Goal: Task Accomplishment & Management: Complete application form

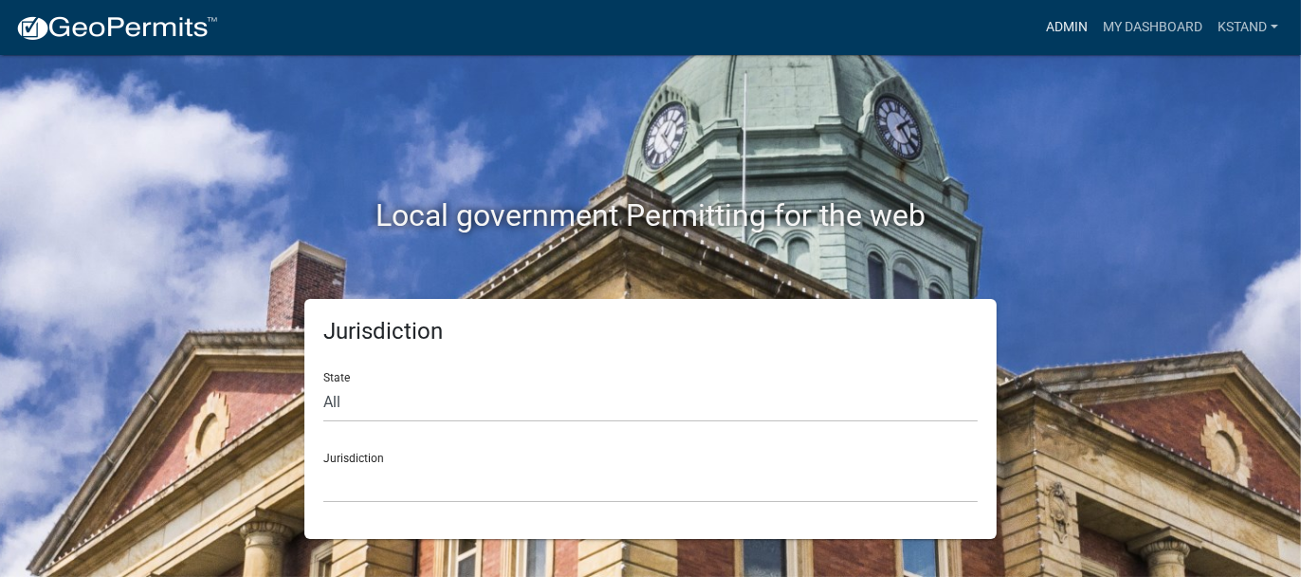
click at [1061, 28] on link "Admin" at bounding box center [1066, 27] width 57 height 36
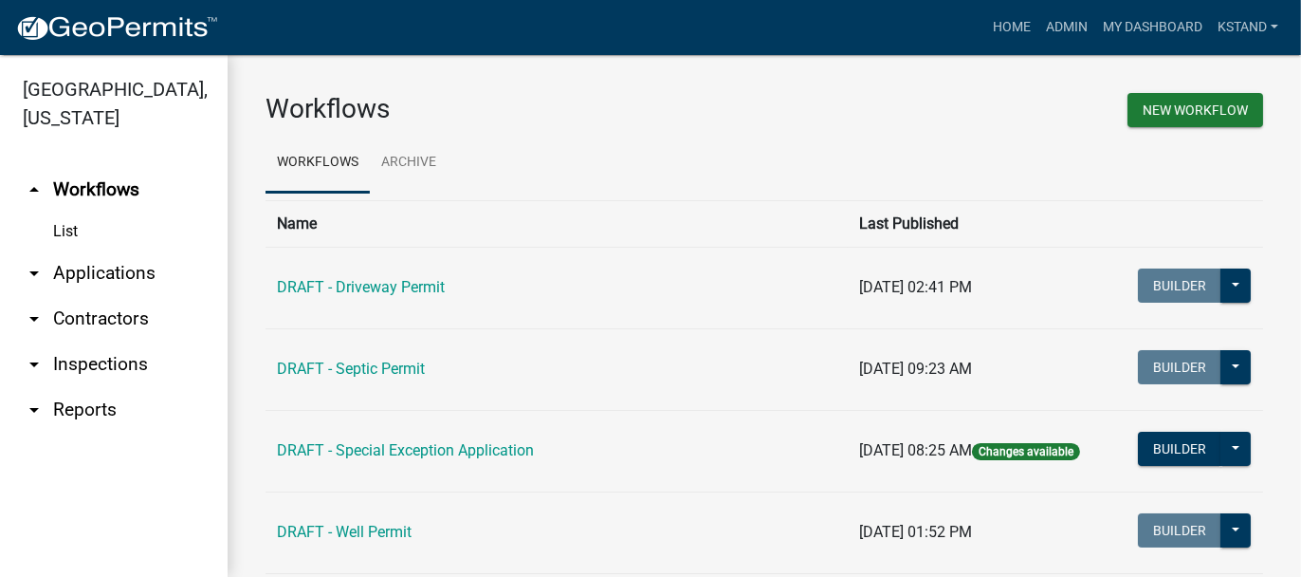
click at [91, 279] on link "arrow_drop_down Applications" at bounding box center [114, 273] width 228 height 46
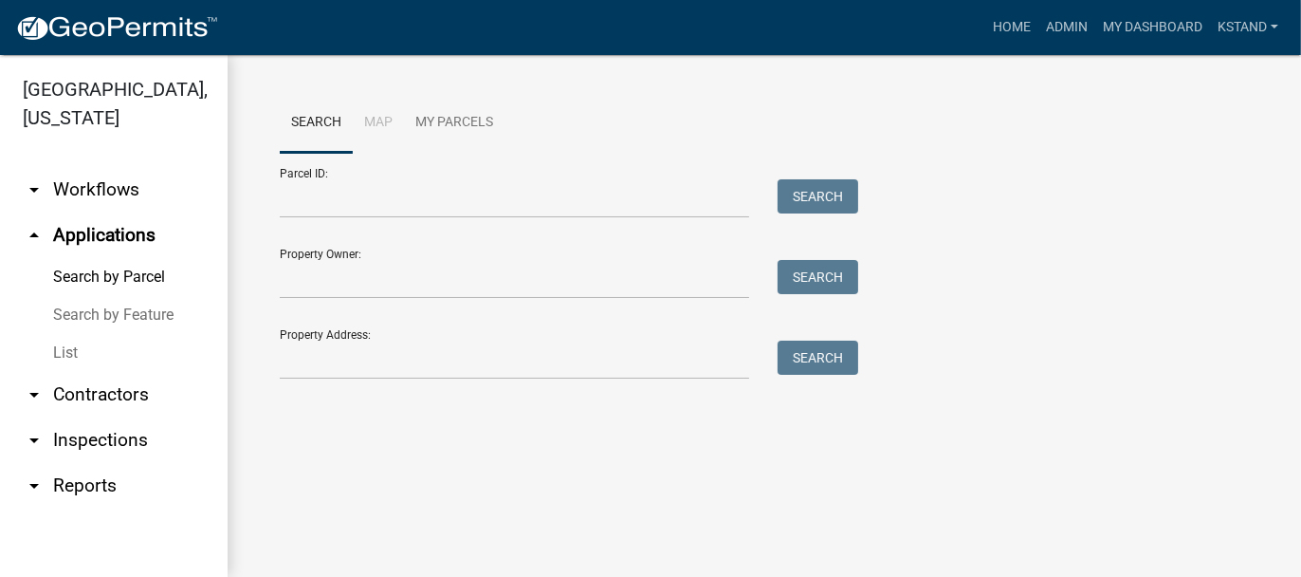
click at [68, 357] on link "List" at bounding box center [114, 353] width 228 height 38
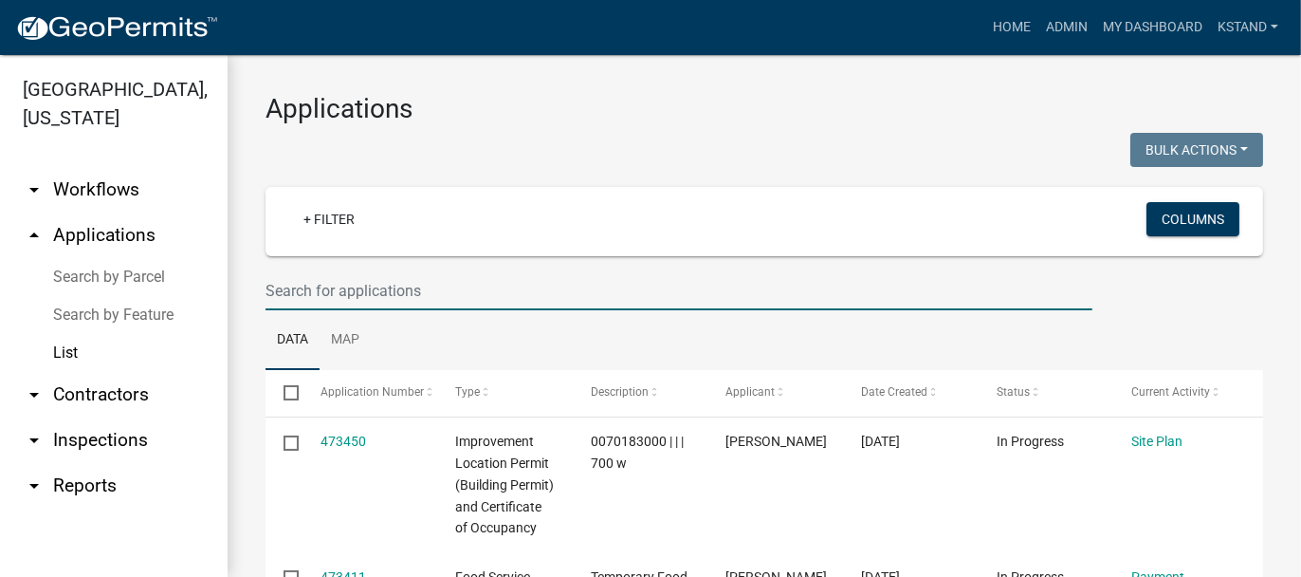
click at [310, 285] on input "text" at bounding box center [679, 290] width 827 height 39
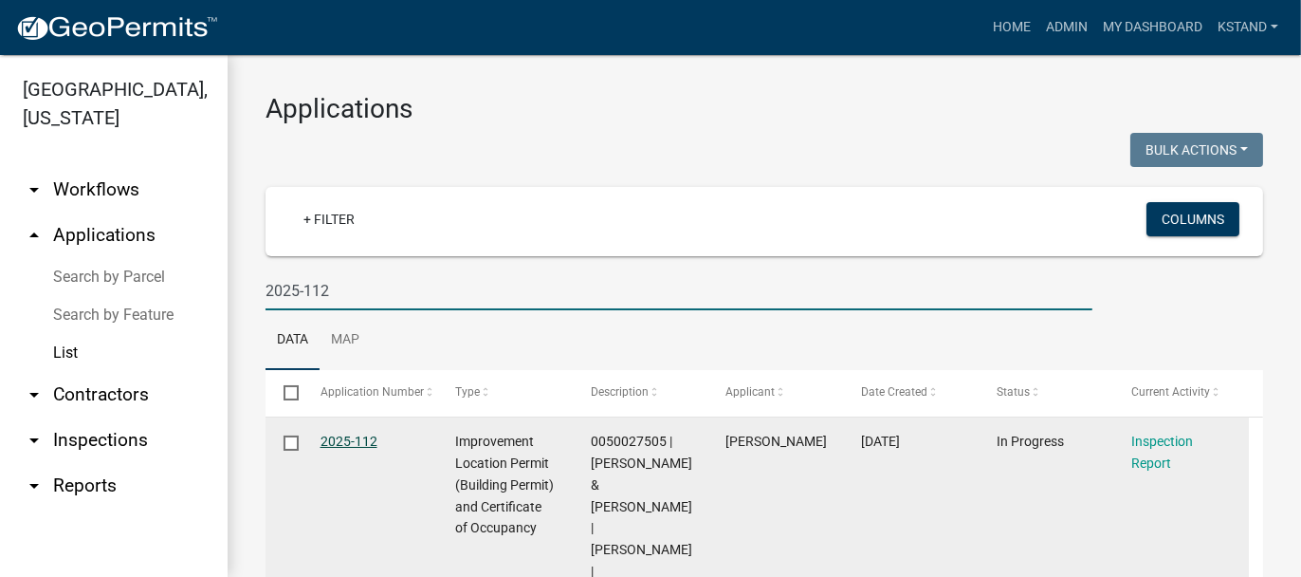
type input "2025-112"
click at [348, 437] on link "2025-112" at bounding box center [349, 440] width 57 height 15
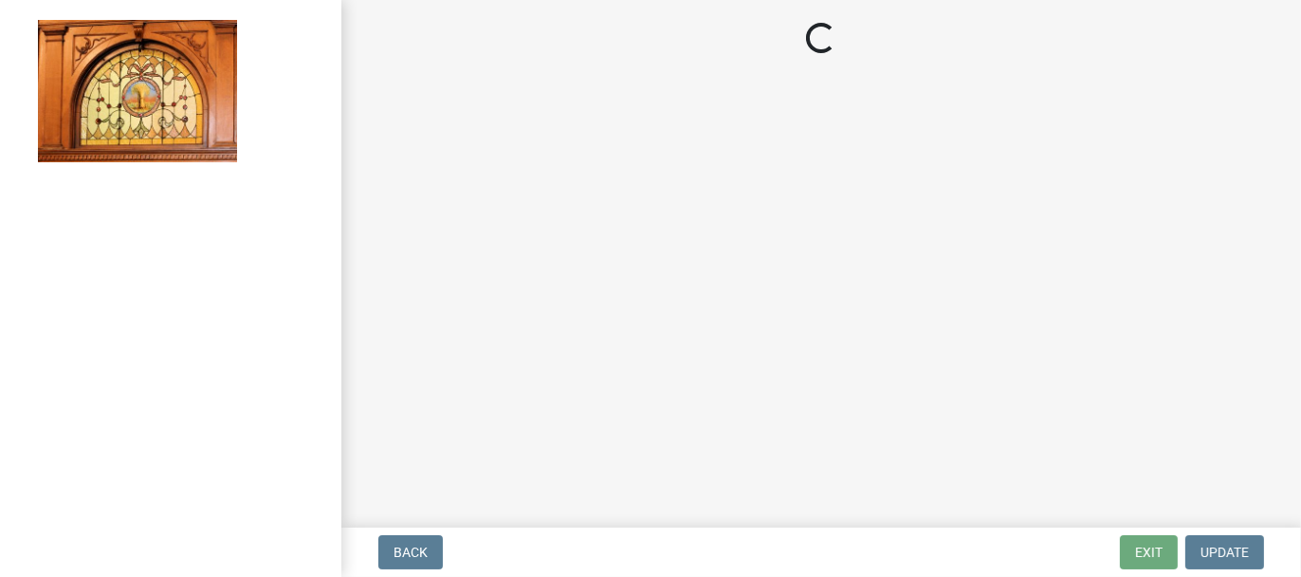
select select "62bb873c-c571-4454-ac8a-8c216551e2a3"
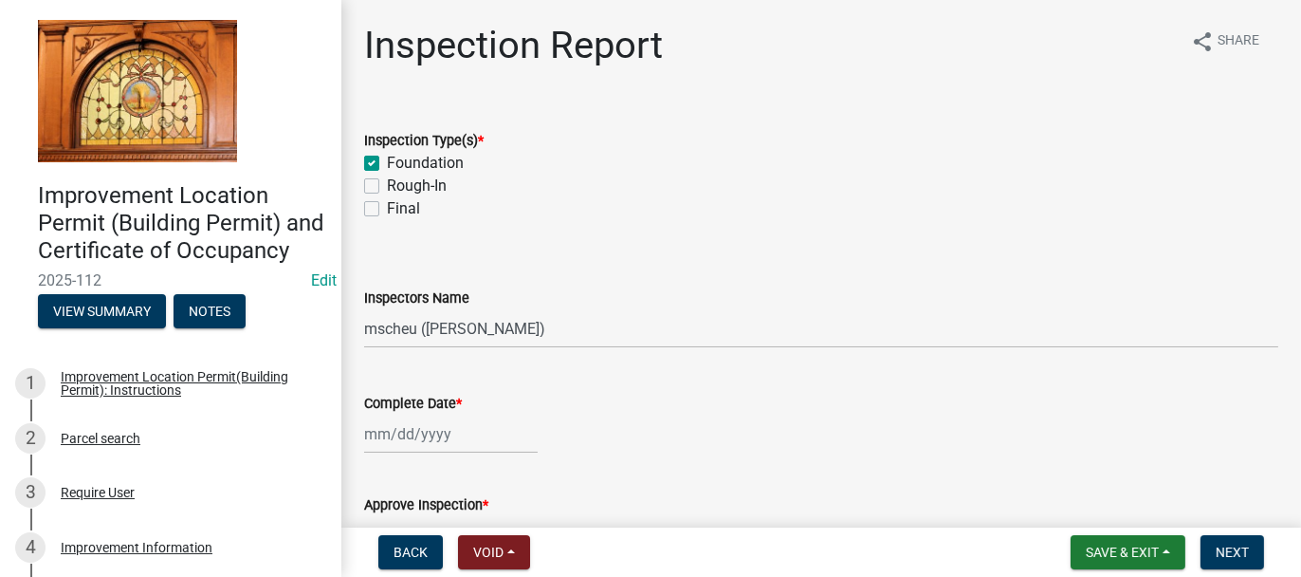
click at [387, 192] on label "Rough-In" at bounding box center [417, 185] width 60 height 23
click at [387, 187] on input "Rough-In" at bounding box center [393, 180] width 12 height 12
checkbox input "true"
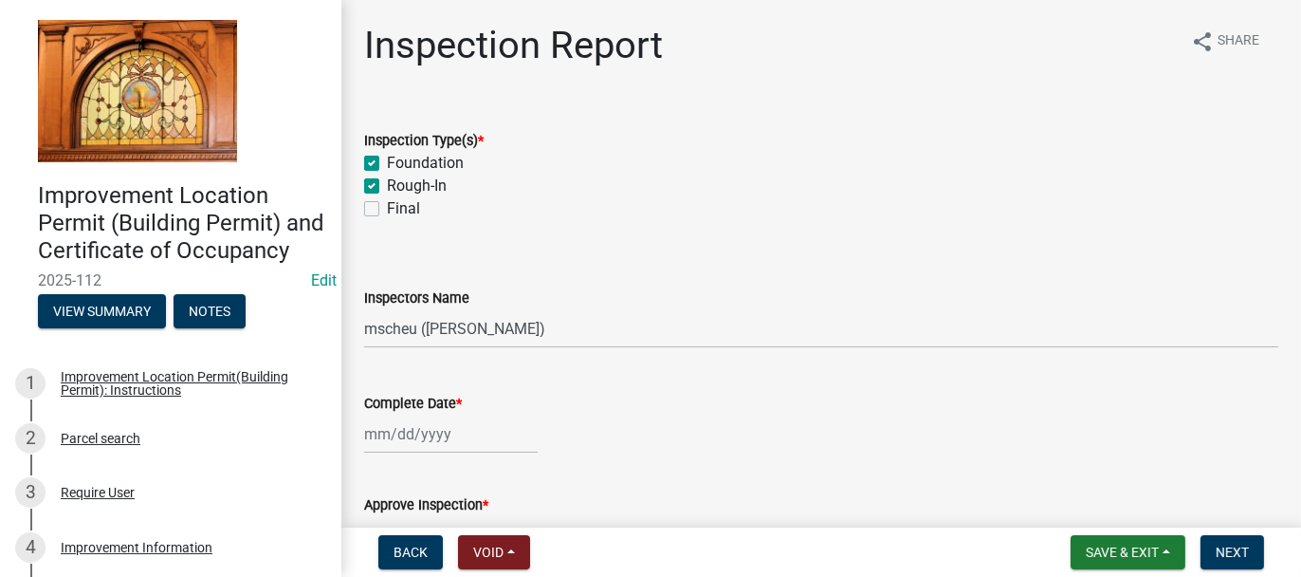
checkbox input "false"
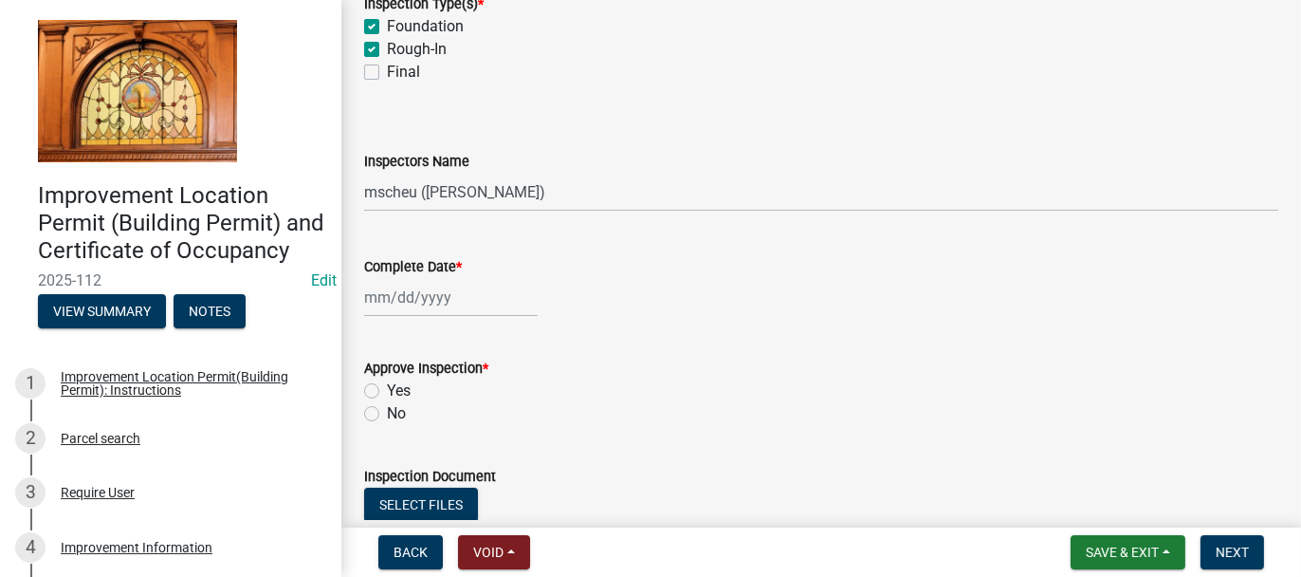
scroll to position [379, 0]
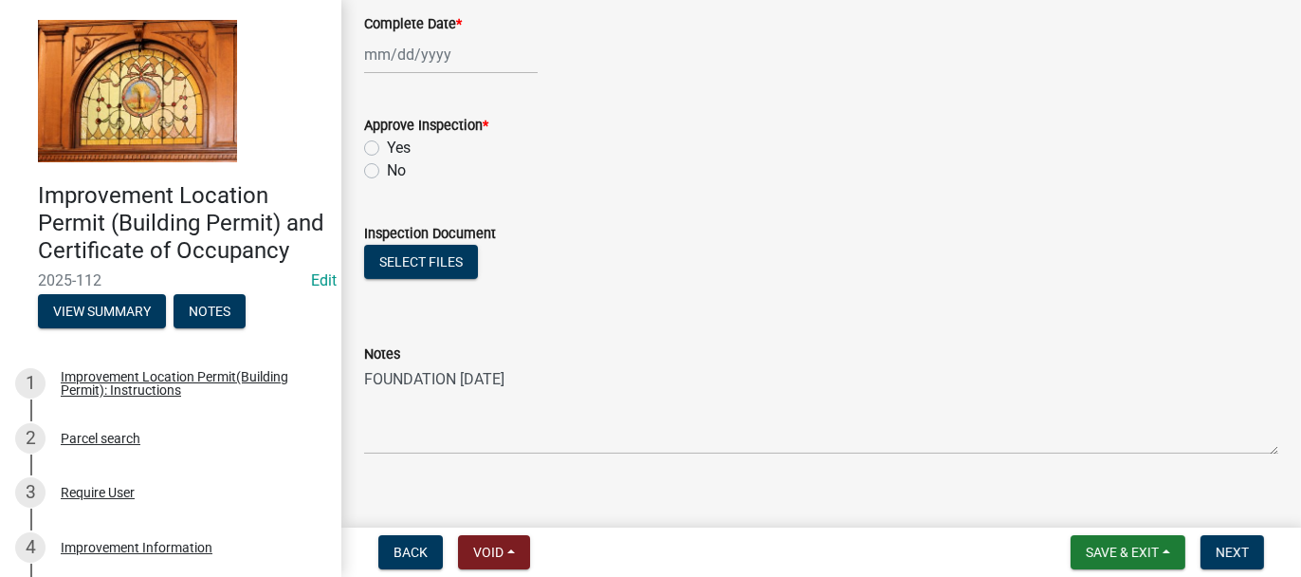
click at [362, 392] on div "Notes FOUNDATION [DATE]" at bounding box center [821, 385] width 943 height 138
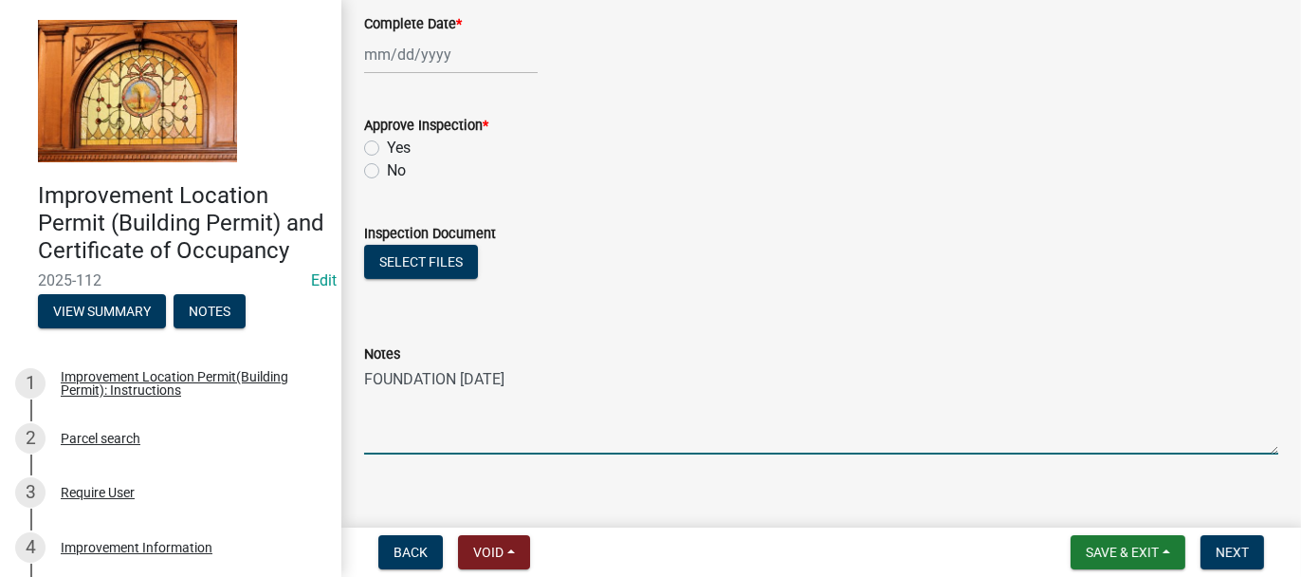
click at [541, 375] on textarea "FOUNDATION [DATE]" at bounding box center [821, 409] width 914 height 89
type textarea "FOUNDATION [DATE] ROUGH-IN [DATE]"
click at [1120, 544] on span "Save & Exit" at bounding box center [1122, 551] width 73 height 15
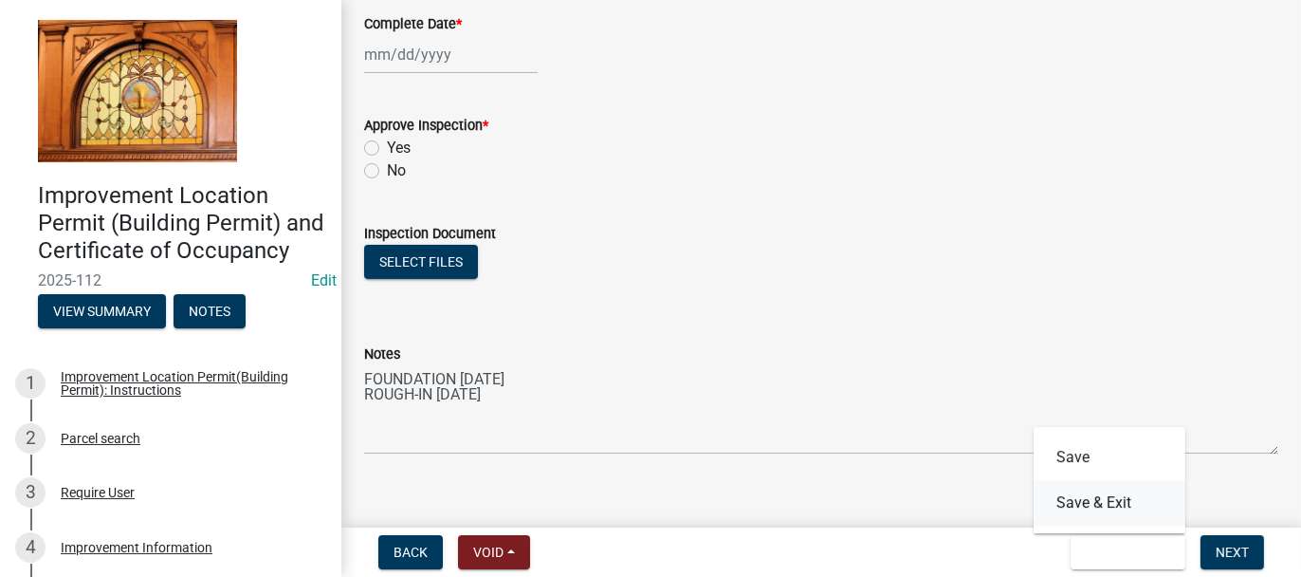
click at [1064, 502] on button "Save & Exit" at bounding box center [1110, 503] width 152 height 46
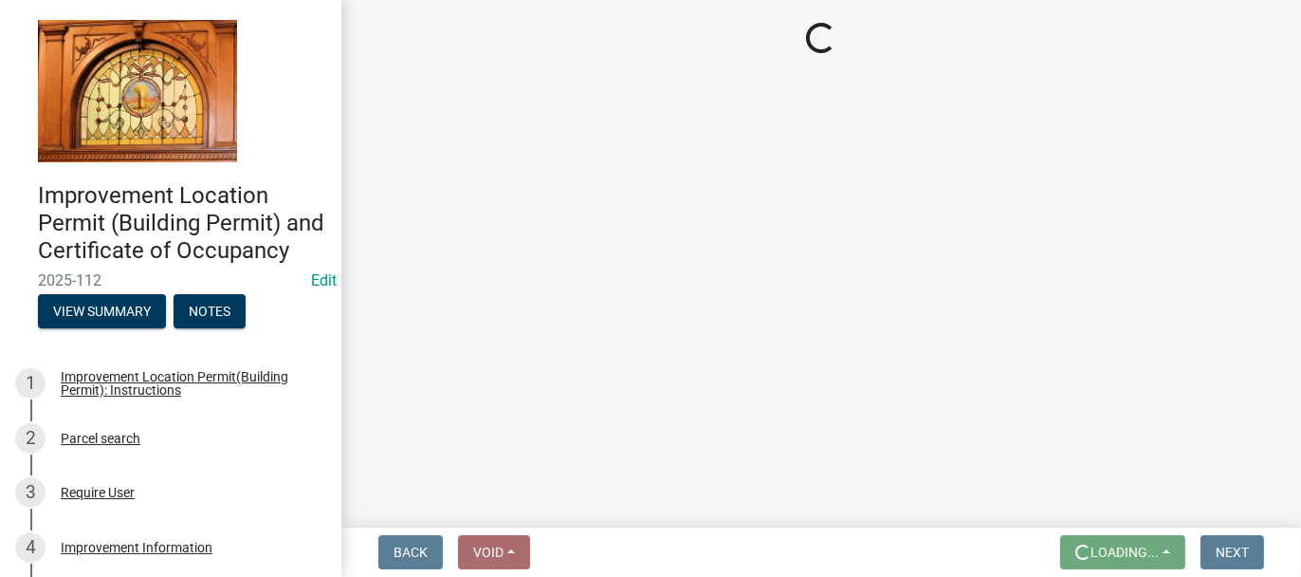
scroll to position [0, 0]
